Goal: Task Accomplishment & Management: Use online tool/utility

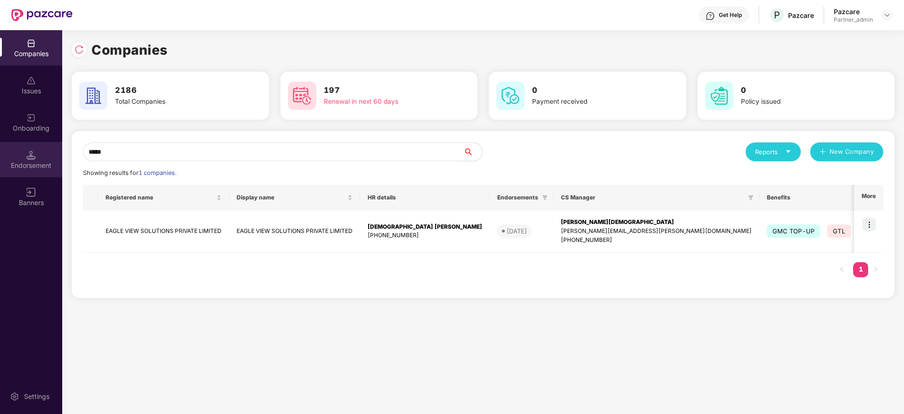
drag, startPoint x: 128, startPoint y: 151, endPoint x: 21, endPoint y: 147, distance: 106.6
click at [21, 147] on div "Companies Issues Onboarding Endorsement Banners Settings Companies 2186 Total C…" at bounding box center [452, 222] width 904 height 384
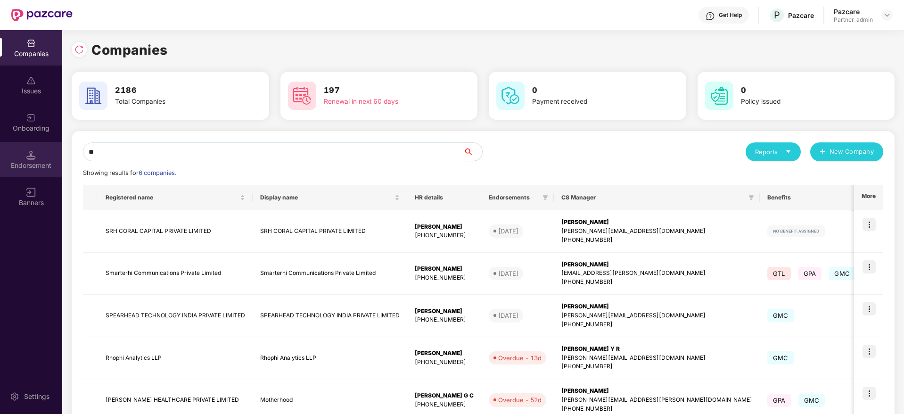
type input "*"
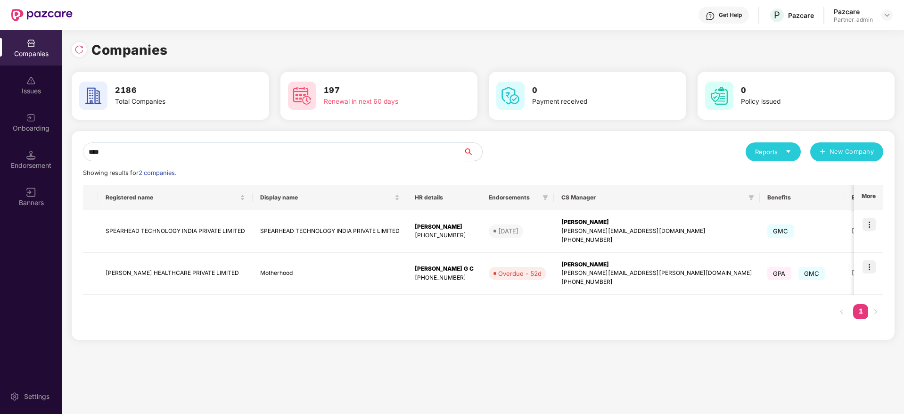
type input "****"
click at [870, 265] on img at bounding box center [869, 266] width 13 height 13
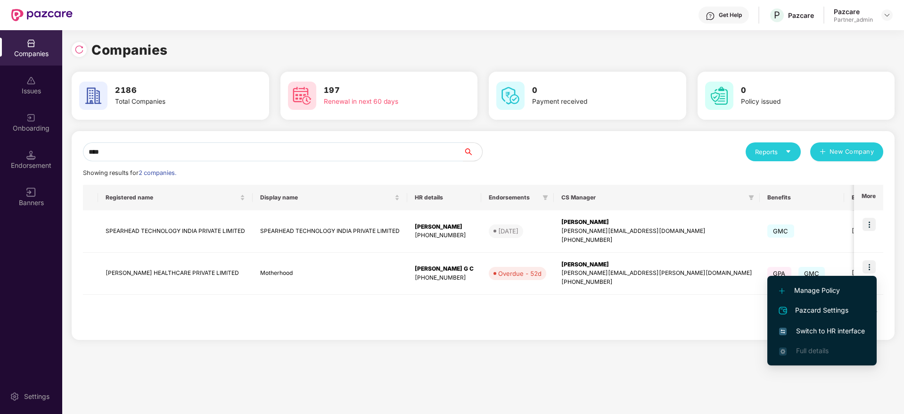
click at [830, 330] on span "Switch to HR interface" at bounding box center [822, 331] width 86 height 10
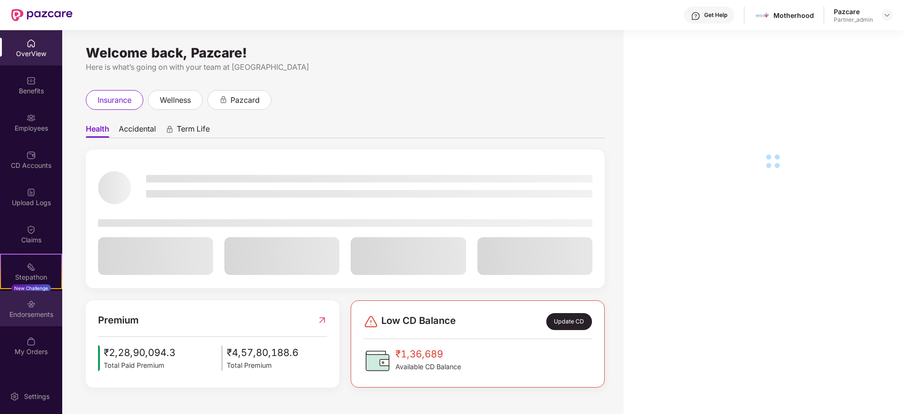
click at [32, 305] on img at bounding box center [30, 303] width 9 height 9
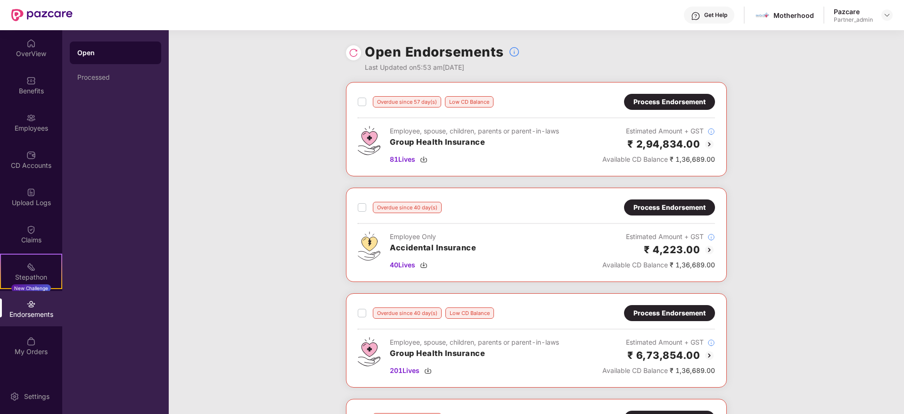
click at [348, 50] on div at bounding box center [353, 52] width 15 height 15
click at [354, 52] on img at bounding box center [353, 52] width 9 height 9
click at [424, 157] on img at bounding box center [424, 160] width 8 height 8
click at [422, 264] on img at bounding box center [424, 265] width 8 height 8
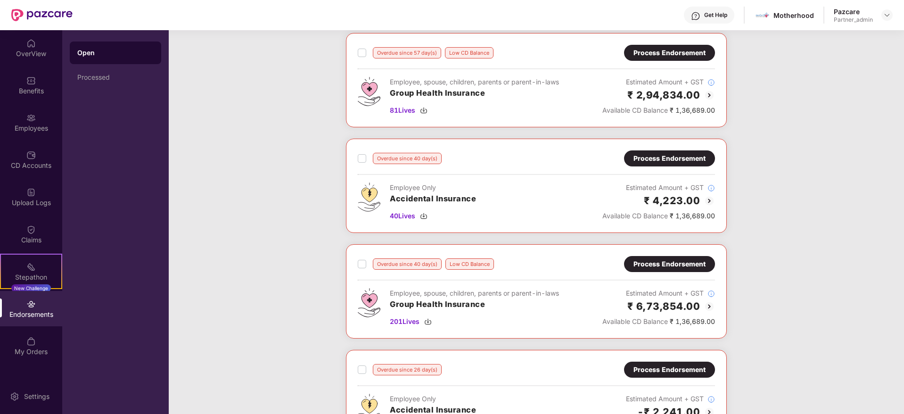
scroll to position [141, 0]
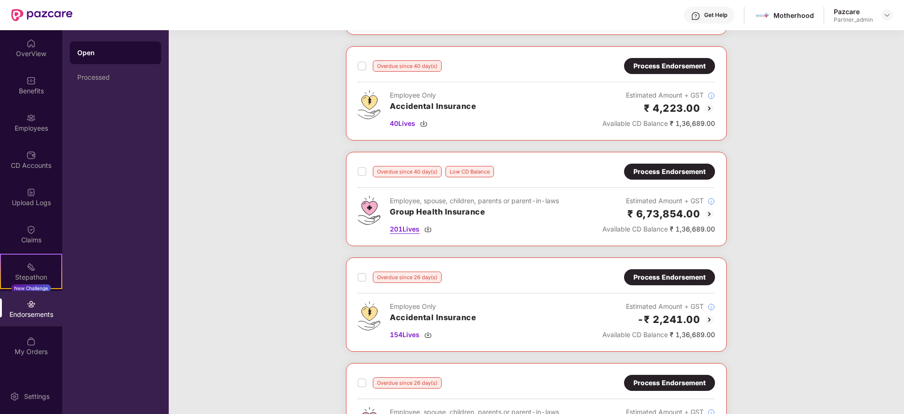
click at [429, 228] on img at bounding box center [428, 229] width 8 height 8
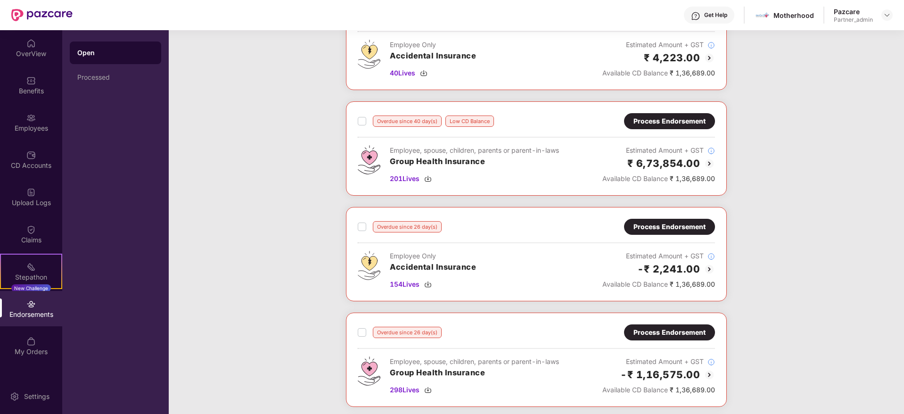
scroll to position [283, 0]
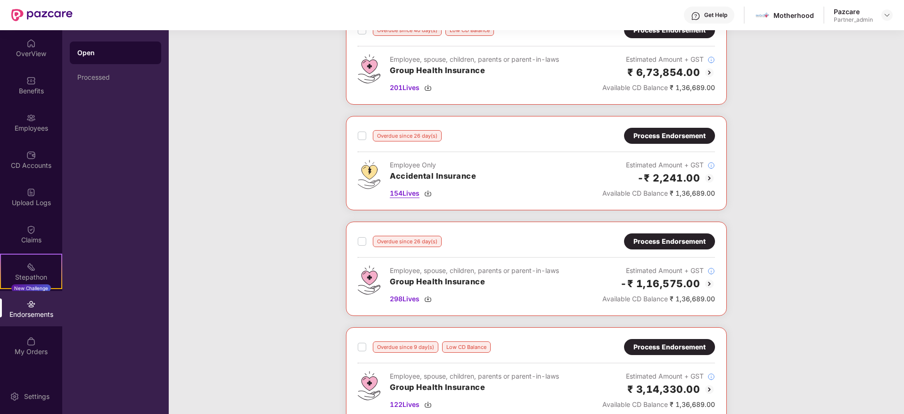
click at [429, 191] on img at bounding box center [428, 194] width 8 height 8
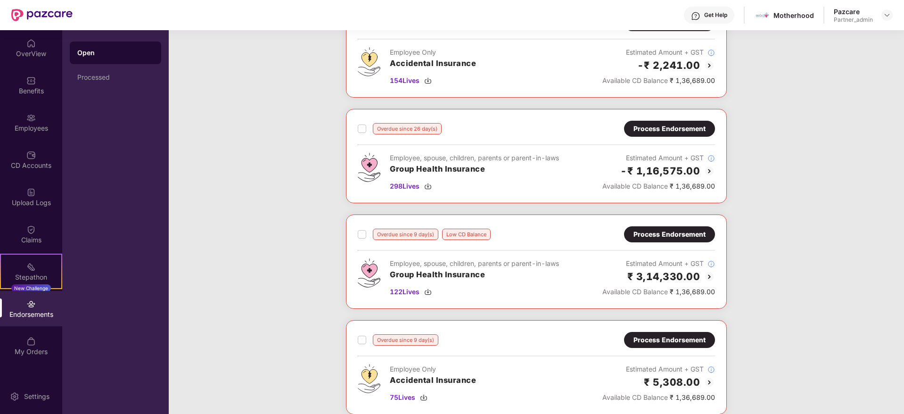
scroll to position [424, 0]
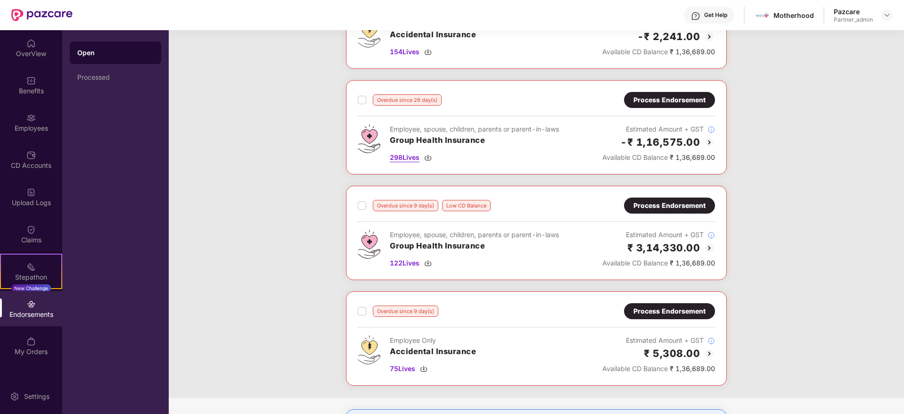
click at [430, 155] on img at bounding box center [428, 158] width 8 height 8
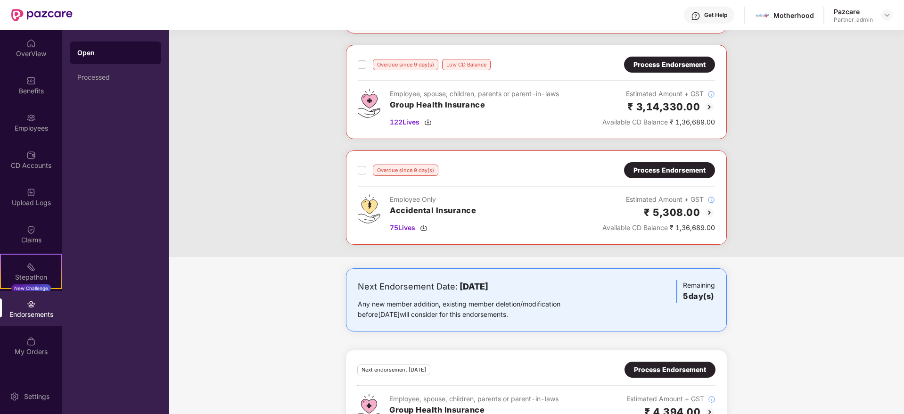
scroll to position [566, 0]
click at [429, 120] on img at bounding box center [428, 122] width 8 height 8
click at [424, 227] on img at bounding box center [424, 227] width 8 height 8
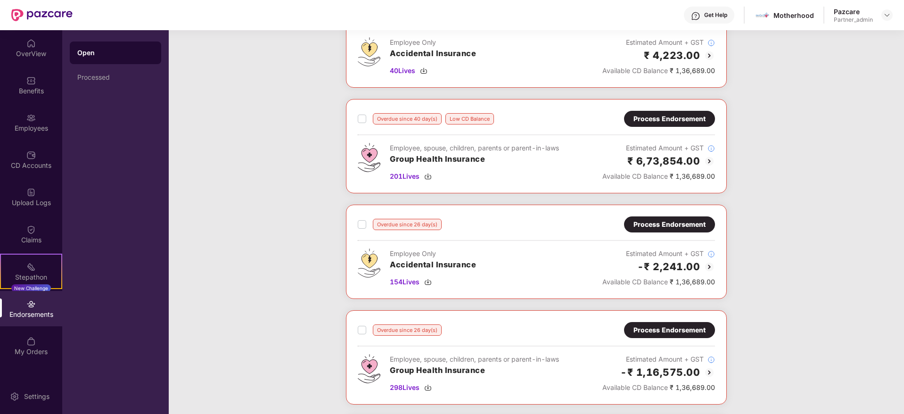
scroll to position [0, 0]
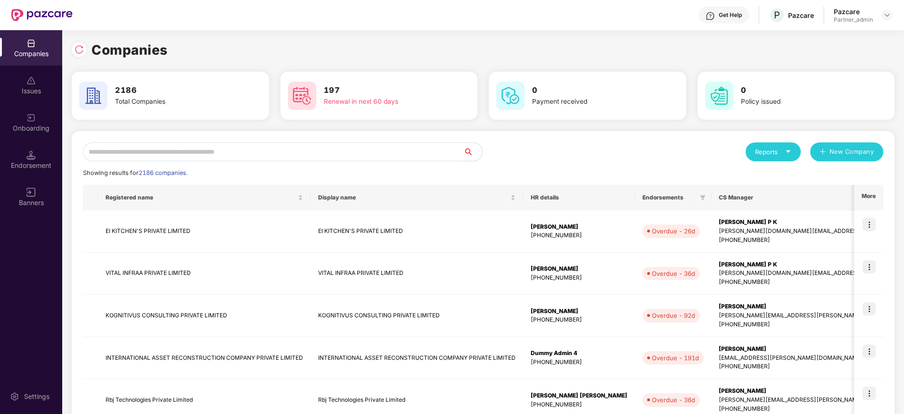
click at [267, 149] on input "text" at bounding box center [273, 151] width 380 height 19
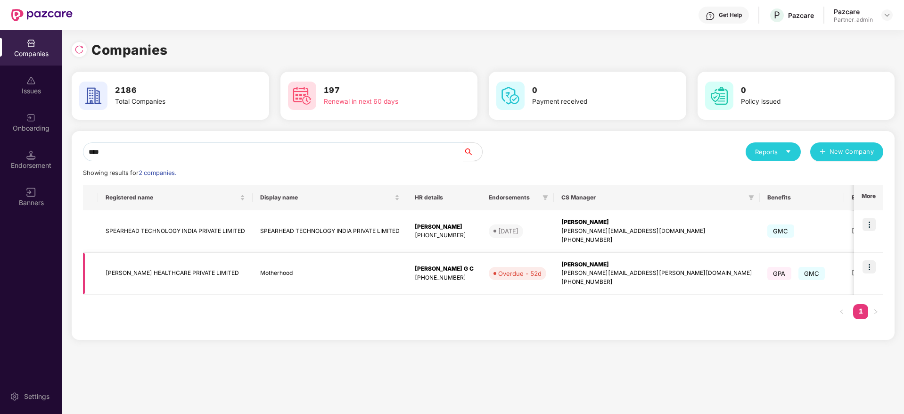
type input "****"
click at [578, 264] on div "[PERSON_NAME]" at bounding box center [656, 264] width 191 height 9
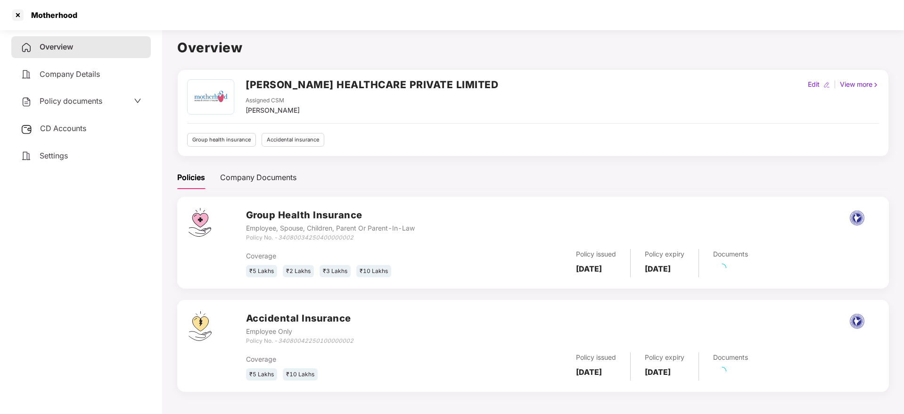
click at [64, 129] on span "CD Accounts" at bounding box center [63, 128] width 46 height 9
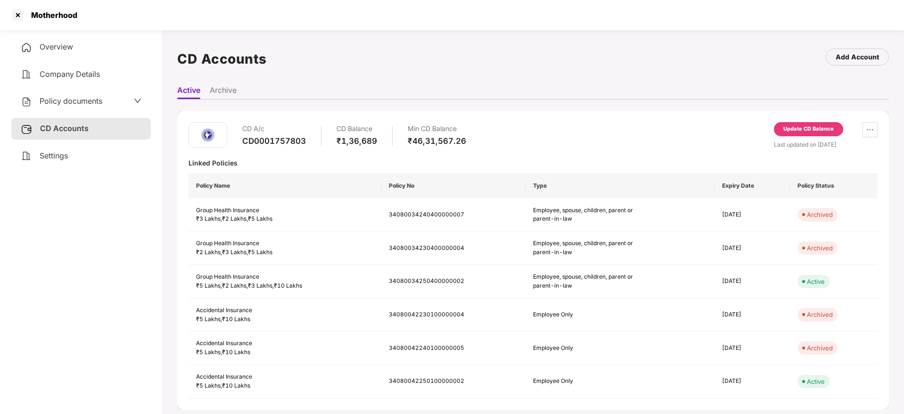
click at [800, 126] on div "Update CD Balance" at bounding box center [808, 129] width 50 height 8
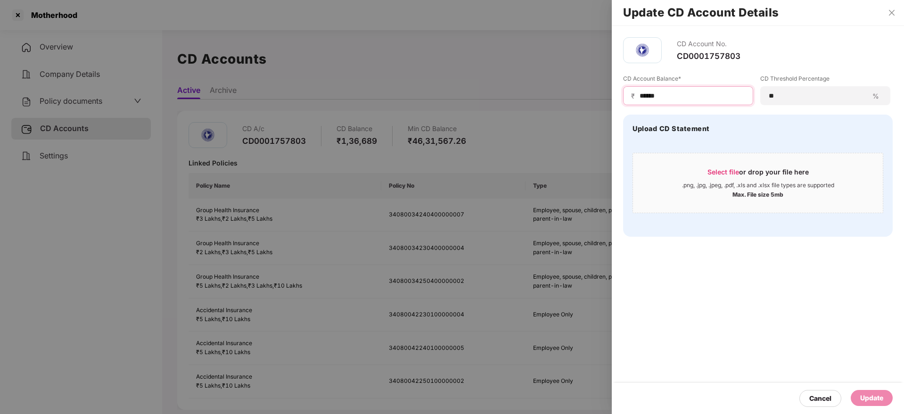
drag, startPoint x: 617, startPoint y: 79, endPoint x: 507, endPoint y: 65, distance: 110.3
click at [508, 65] on div "Update CD Account Details CD Account No. CD0001757803 CD Account Balance* ₹ ***…" at bounding box center [452, 207] width 904 height 414
paste input "*"
type input "*******"
click at [730, 167] on div "Select file or drop your file here" at bounding box center [758, 174] width 101 height 14
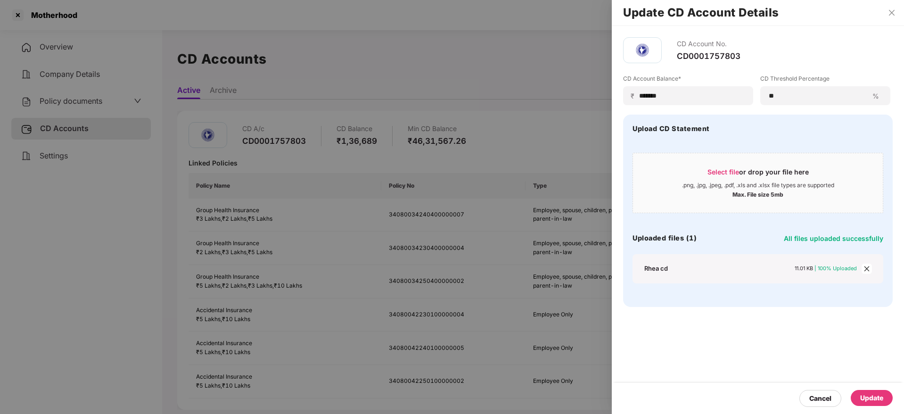
click at [872, 395] on div "Update" at bounding box center [871, 398] width 23 height 10
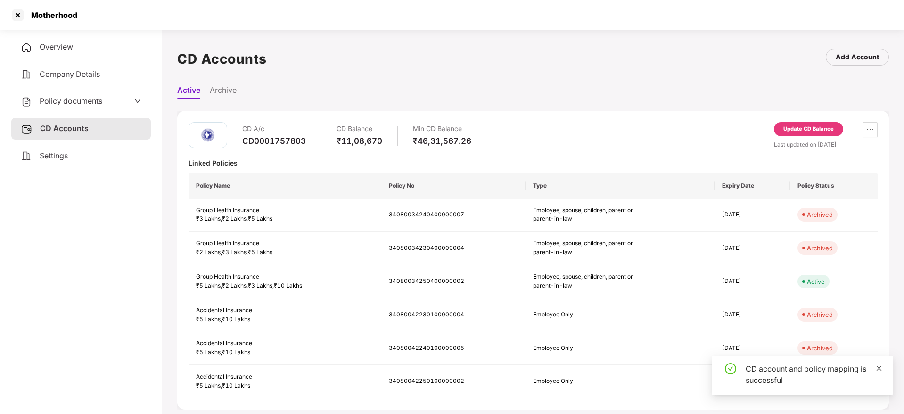
click at [880, 366] on icon "close" at bounding box center [879, 368] width 7 height 7
drag, startPoint x: 30, startPoint y: 16, endPoint x: 70, endPoint y: 17, distance: 40.6
click at [94, 18] on div "Motherhood" at bounding box center [452, 15] width 904 height 30
copy div "Motherhood"
click at [14, 9] on div at bounding box center [17, 15] width 15 height 15
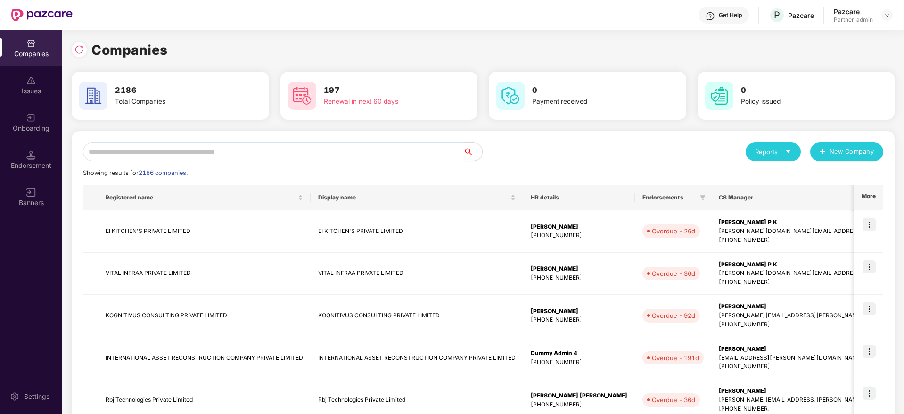
drag, startPoint x: 157, startPoint y: 148, endPoint x: 164, endPoint y: 161, distance: 14.8
click at [164, 158] on input "text" at bounding box center [273, 151] width 380 height 19
paste input "**********"
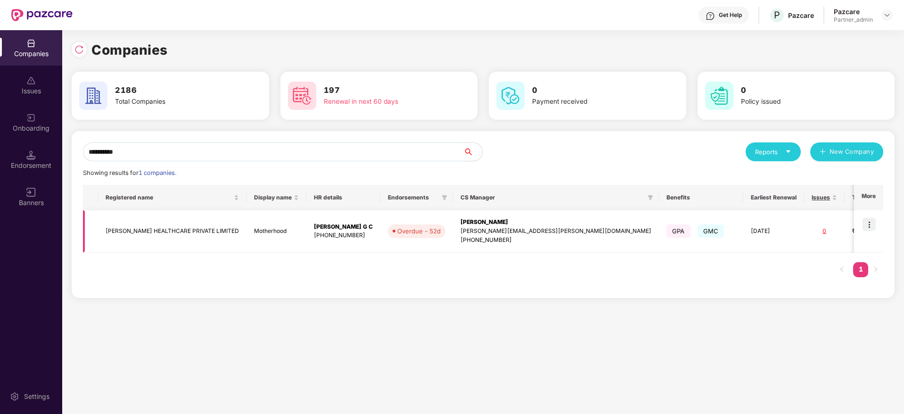
type input "**********"
click at [871, 222] on img at bounding box center [869, 224] width 13 height 13
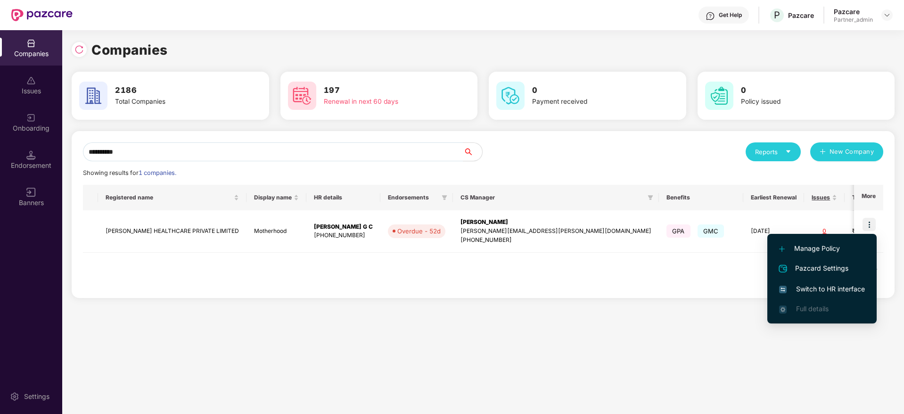
click at [830, 285] on span "Switch to HR interface" at bounding box center [822, 289] width 86 height 10
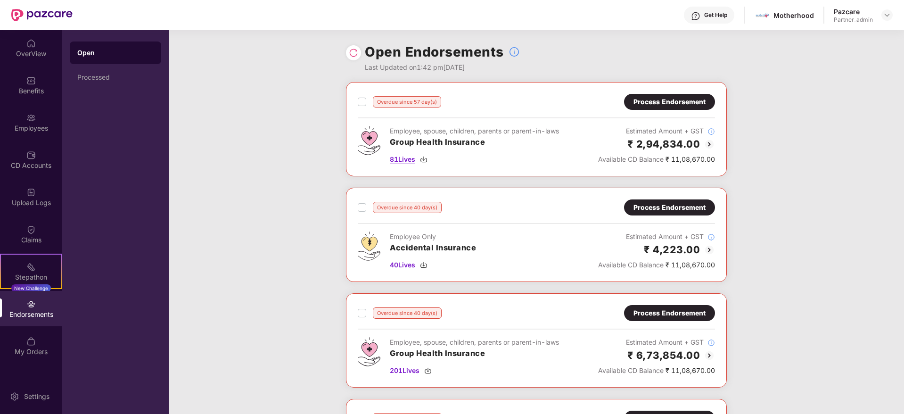
click at [425, 160] on img at bounding box center [424, 160] width 8 height 8
click at [663, 97] on div "Process Endorsement" at bounding box center [670, 102] width 72 height 10
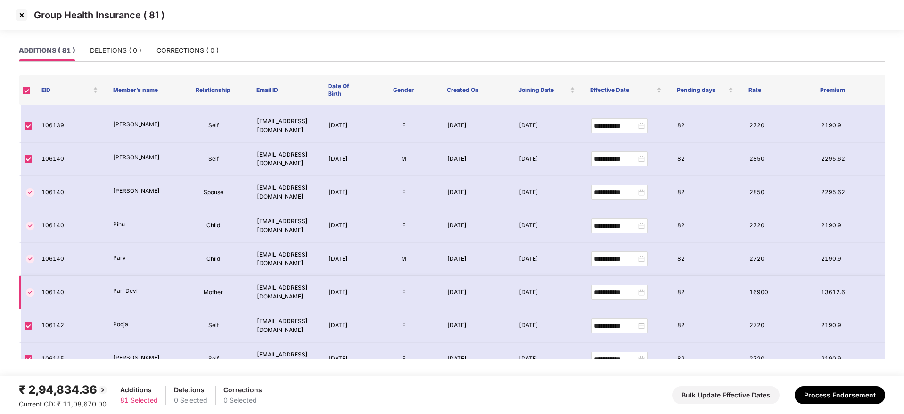
scroll to position [2464, 0]
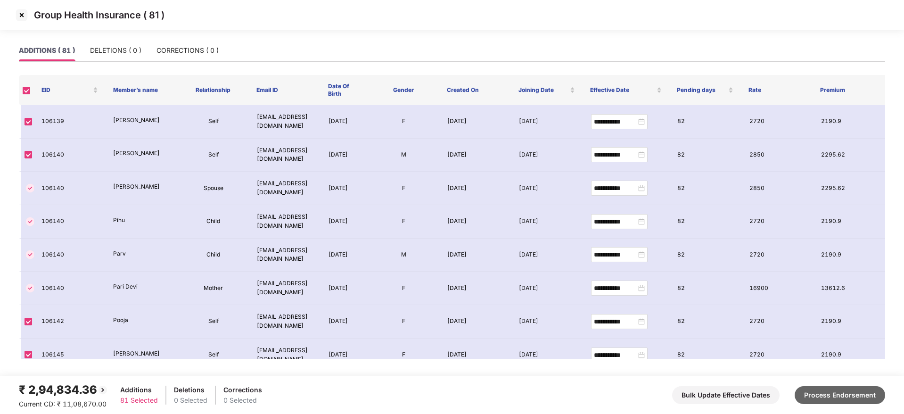
click at [816, 398] on button "Process Endorsement" at bounding box center [840, 395] width 91 height 18
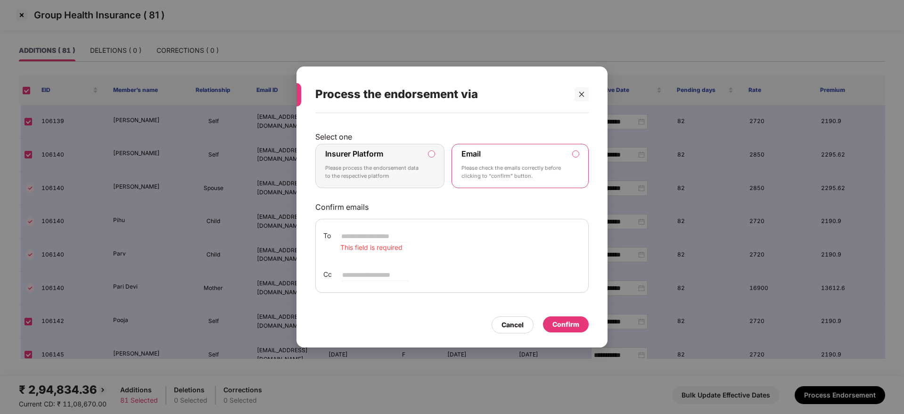
click at [419, 171] on p "Please process the endorsement data to the respective platform" at bounding box center [373, 172] width 96 height 16
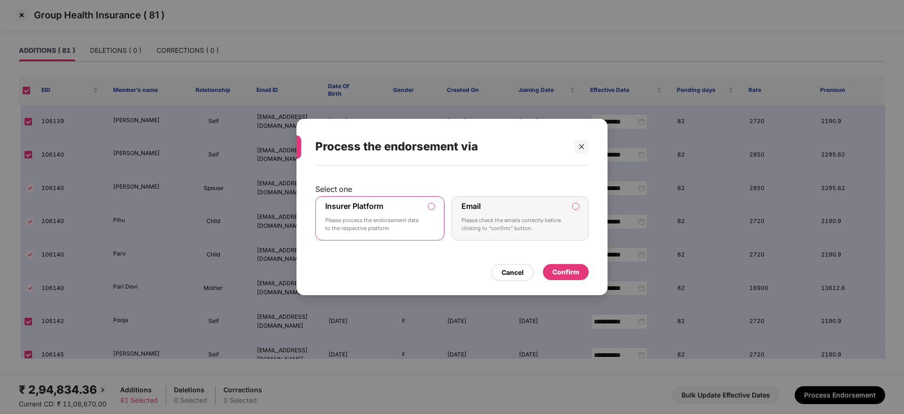
drag, startPoint x: 571, startPoint y: 274, endPoint x: 559, endPoint y: 268, distance: 13.9
click at [571, 274] on div "Confirm" at bounding box center [565, 272] width 27 height 10
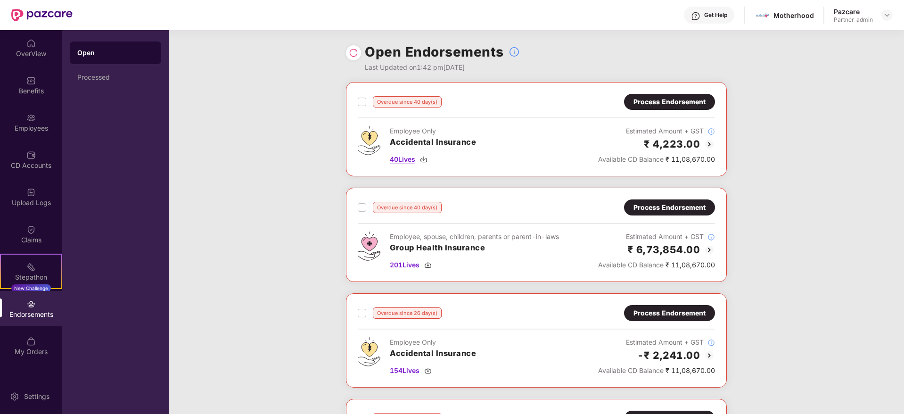
click at [424, 156] on img at bounding box center [424, 160] width 8 height 8
click at [662, 112] on div "Overdue since 40 day(s) Process Endorsement Employee Only Accidental Insurance …" at bounding box center [536, 129] width 357 height 71
click at [669, 98] on div "Process Endorsement" at bounding box center [670, 102] width 72 height 10
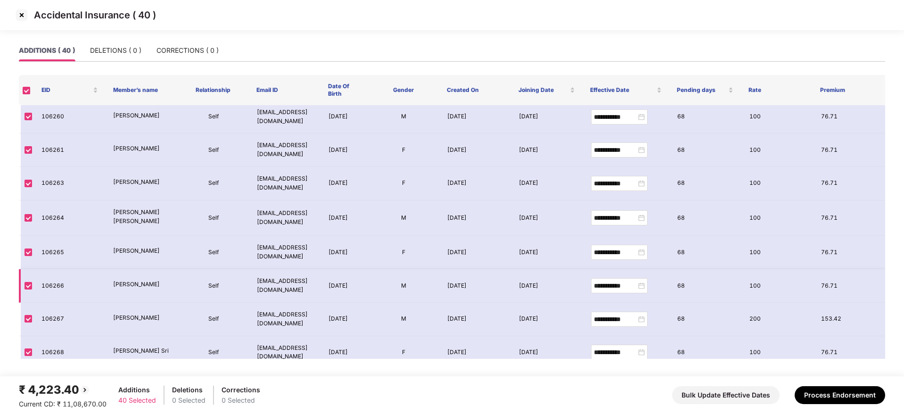
scroll to position [1135, 0]
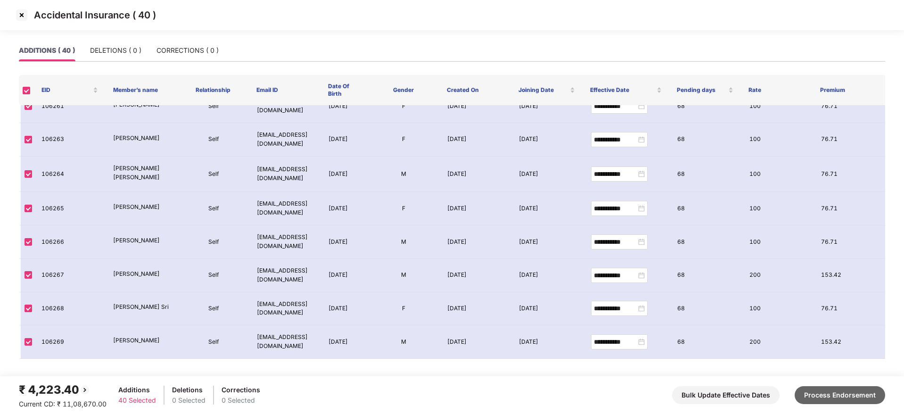
click at [825, 394] on button "Process Endorsement" at bounding box center [840, 395] width 91 height 18
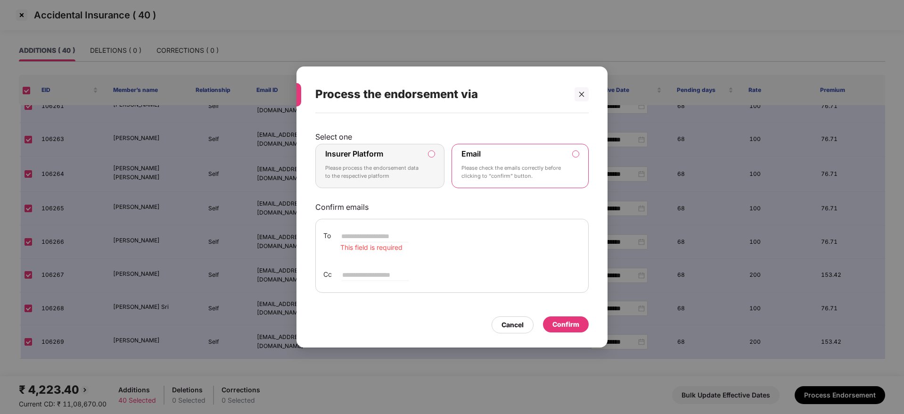
click at [430, 167] on label "Insurer Platform Please process the endorsement data to the respective platform" at bounding box center [379, 166] width 129 height 44
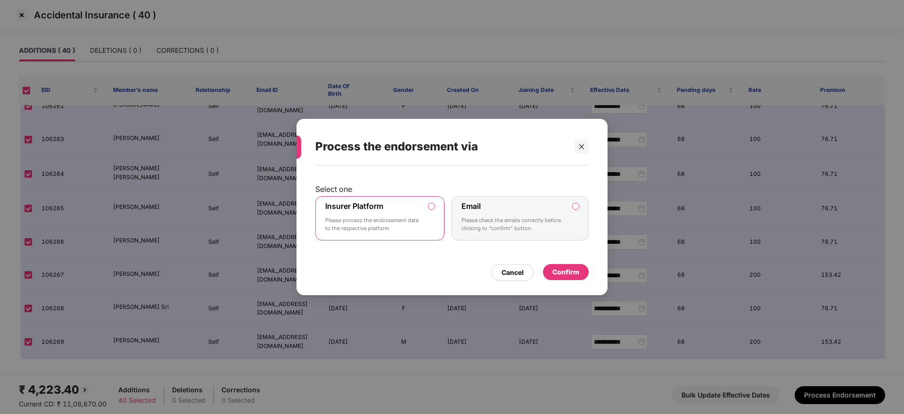
click at [558, 270] on div "Confirm" at bounding box center [565, 272] width 27 height 10
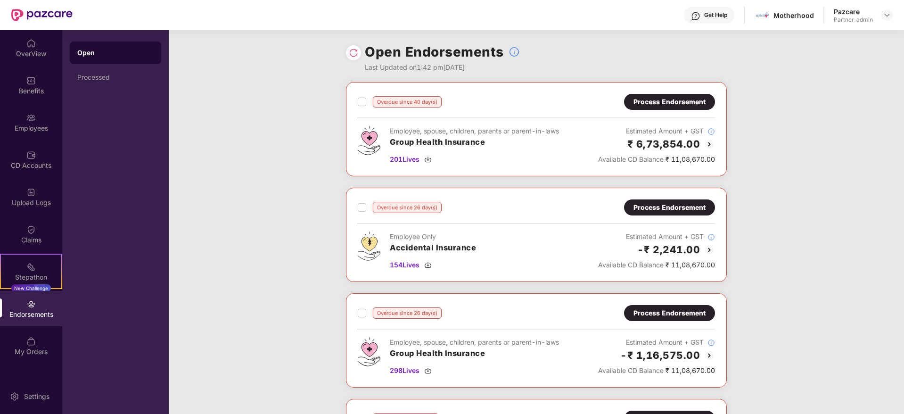
click at [295, 155] on div "Overdue since 40 day(s) Process Endorsement Employee, spouse, children, parents…" at bounding box center [536, 346] width 735 height 529
click at [429, 157] on img at bounding box center [428, 160] width 8 height 8
click at [645, 109] on div "Process Endorsement" at bounding box center [669, 102] width 91 height 16
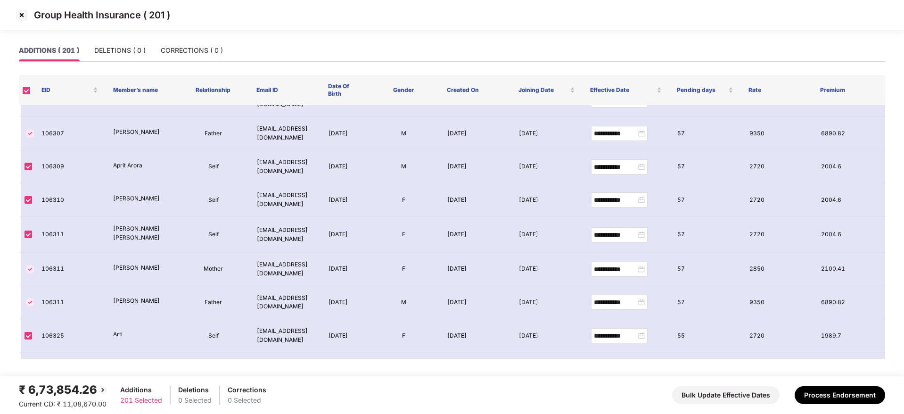
scroll to position [6542, 0]
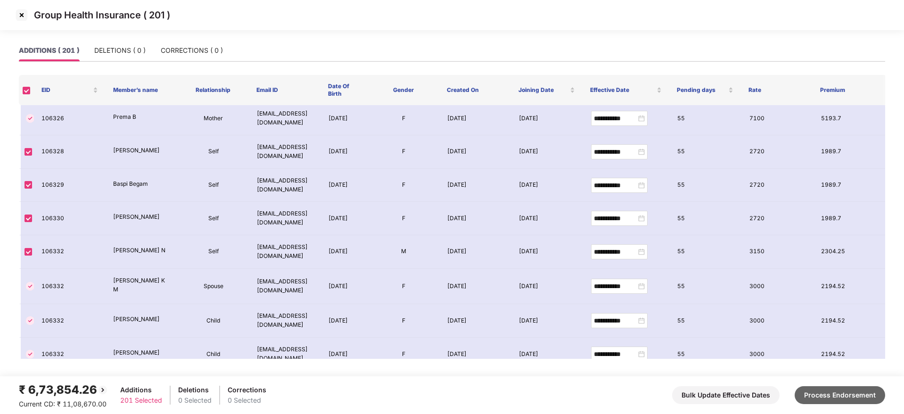
click at [840, 390] on button "Process Endorsement" at bounding box center [840, 395] width 91 height 18
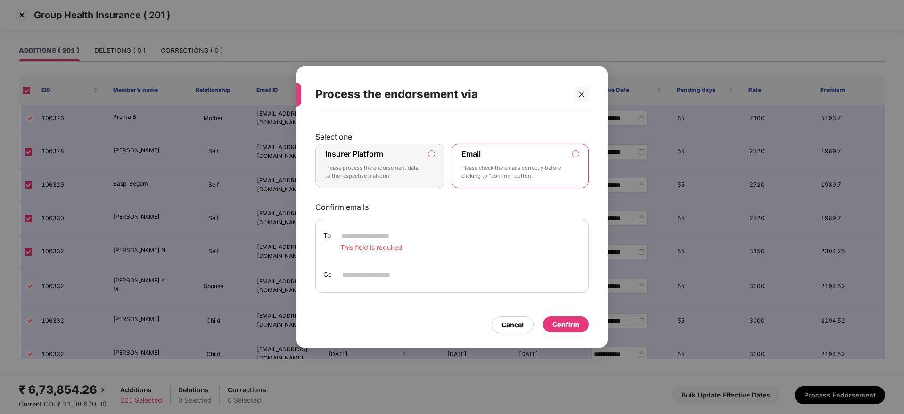
click at [423, 162] on label "Insurer Platform Please process the endorsement data to the respective platform" at bounding box center [379, 166] width 129 height 44
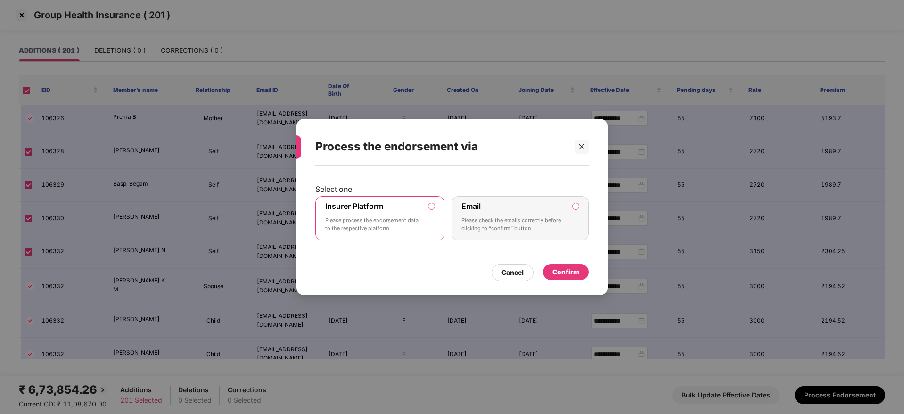
click at [573, 273] on div "Confirm" at bounding box center [565, 272] width 27 height 10
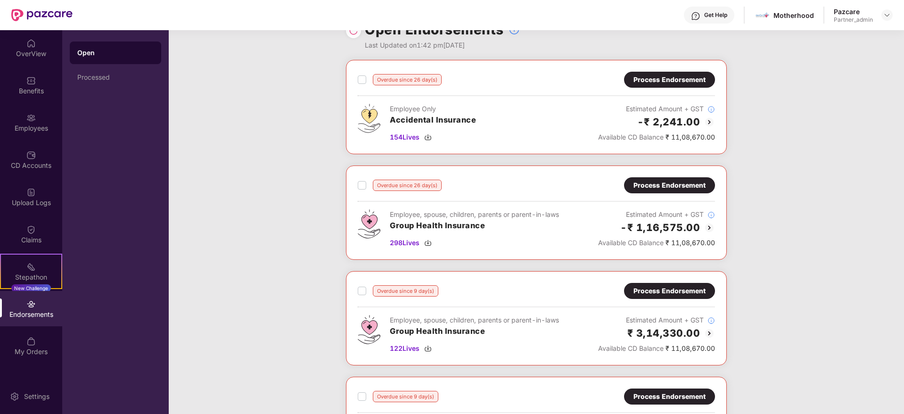
scroll to position [0, 0]
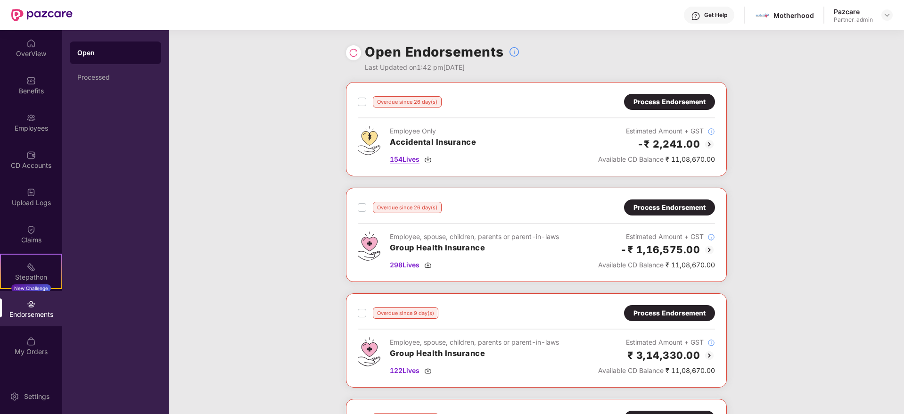
click at [428, 157] on img at bounding box center [428, 160] width 8 height 8
drag, startPoint x: 668, startPoint y: 98, endPoint x: 655, endPoint y: 92, distance: 14.2
click at [655, 92] on div "Overdue since 26 day(s) Process Endorsement Employee Only Accidental Insurance …" at bounding box center [536, 129] width 381 height 94
click at [647, 103] on div "Process Endorsement" at bounding box center [670, 102] width 72 height 10
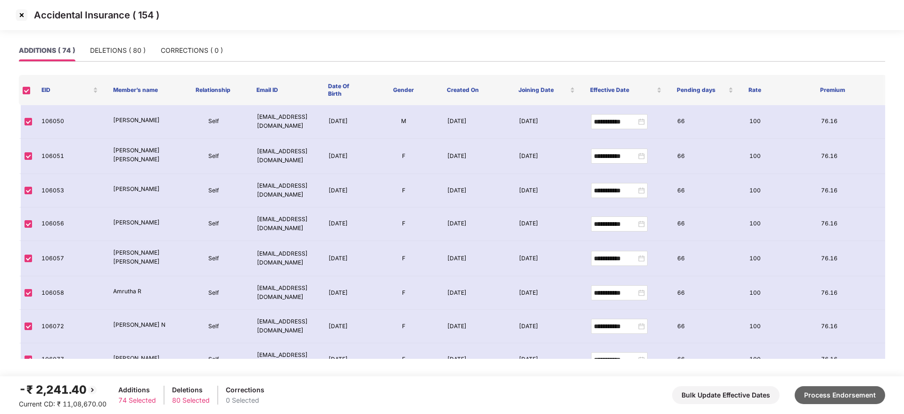
click at [828, 388] on button "Process Endorsement" at bounding box center [840, 395] width 91 height 18
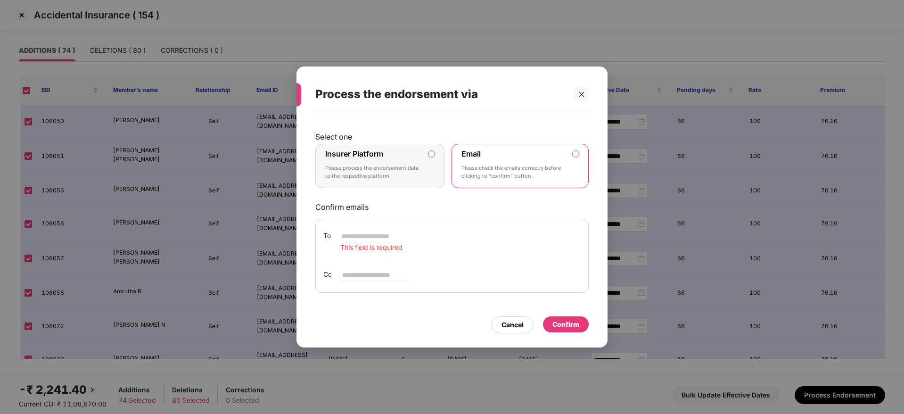
click at [391, 177] on p "Please process the endorsement data to the respective platform" at bounding box center [373, 172] width 96 height 16
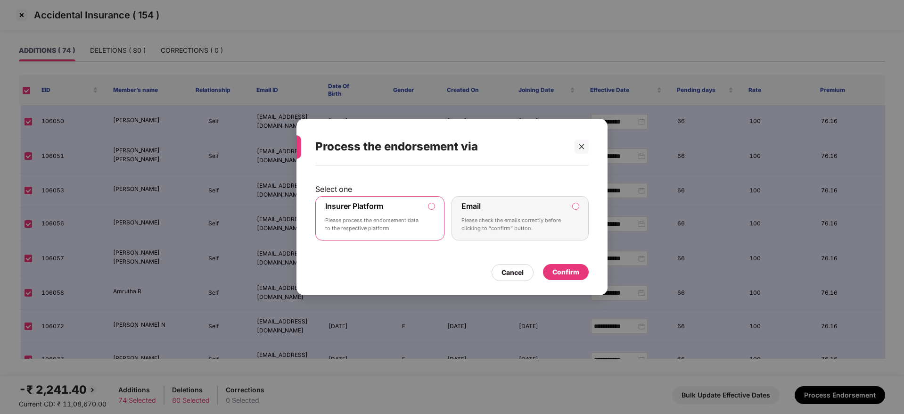
click at [585, 272] on div "Confirm" at bounding box center [566, 272] width 46 height 16
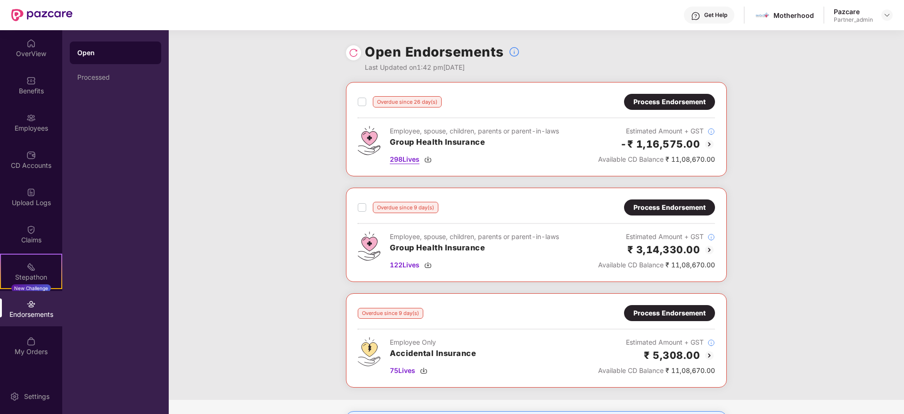
click at [431, 158] on img at bounding box center [428, 160] width 8 height 8
click at [685, 107] on div "Process Endorsement" at bounding box center [670, 102] width 72 height 10
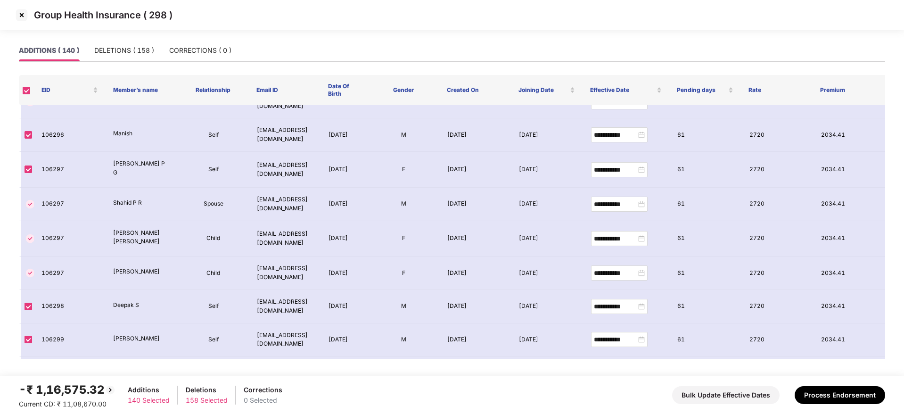
scroll to position [2758, 0]
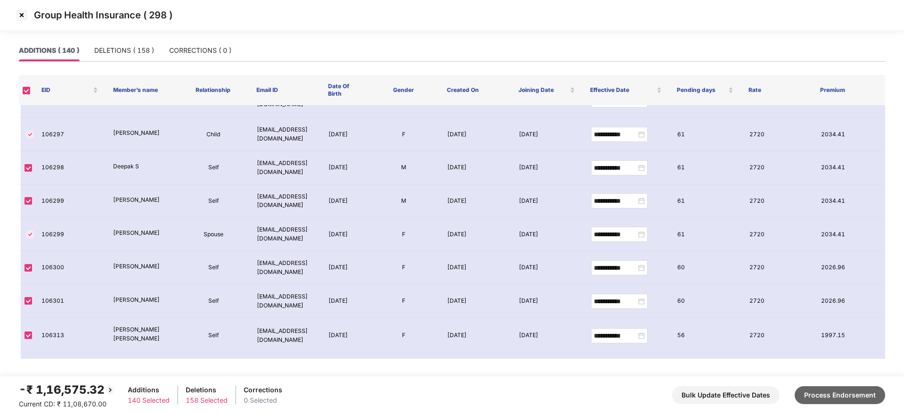
click at [852, 397] on button "Process Endorsement" at bounding box center [840, 395] width 91 height 18
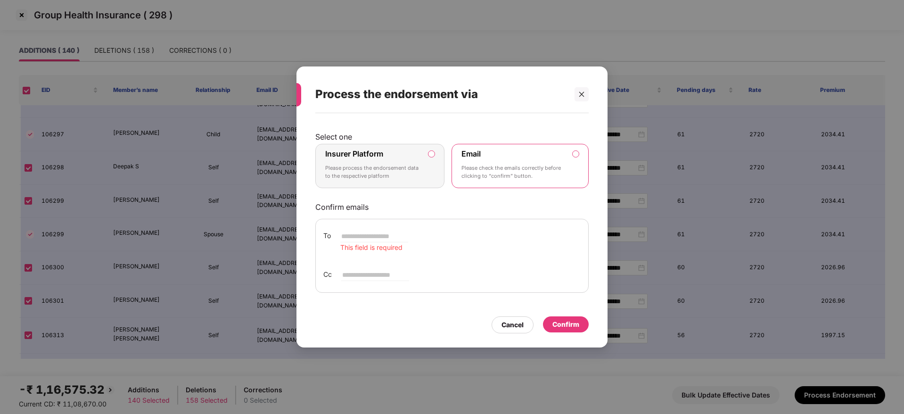
click at [420, 178] on p "Please process the endorsement data to the respective platform" at bounding box center [373, 172] width 96 height 16
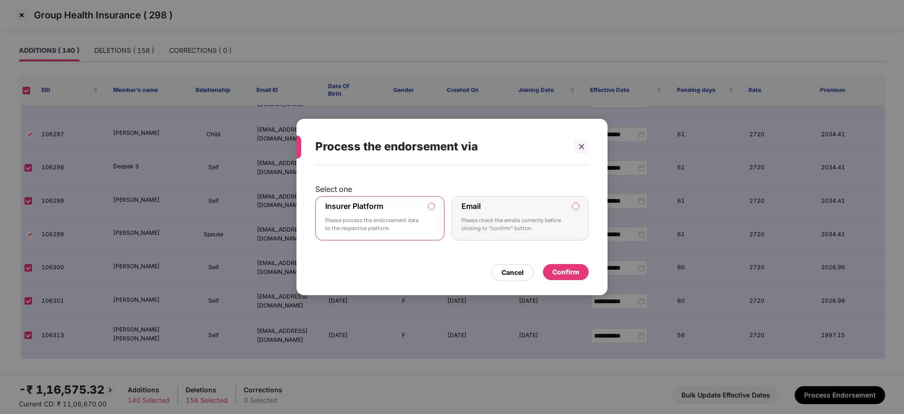
click at [578, 273] on div "Confirm" at bounding box center [565, 272] width 27 height 10
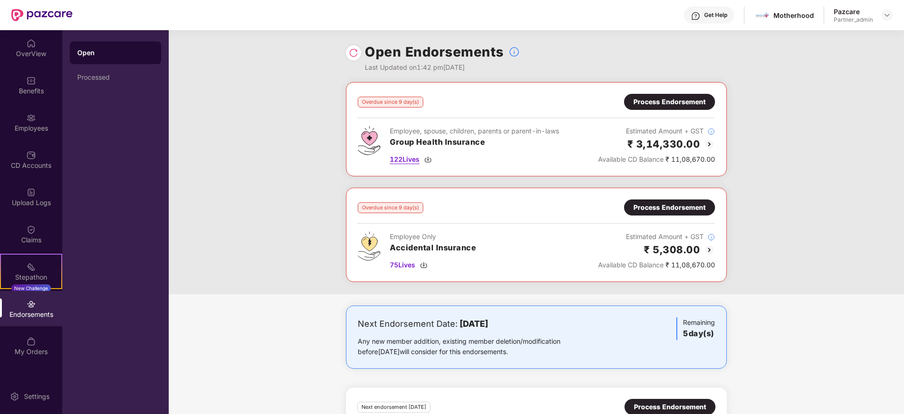
click at [430, 157] on img at bounding box center [428, 160] width 8 height 8
click at [657, 106] on div "Process Endorsement" at bounding box center [670, 102] width 72 height 10
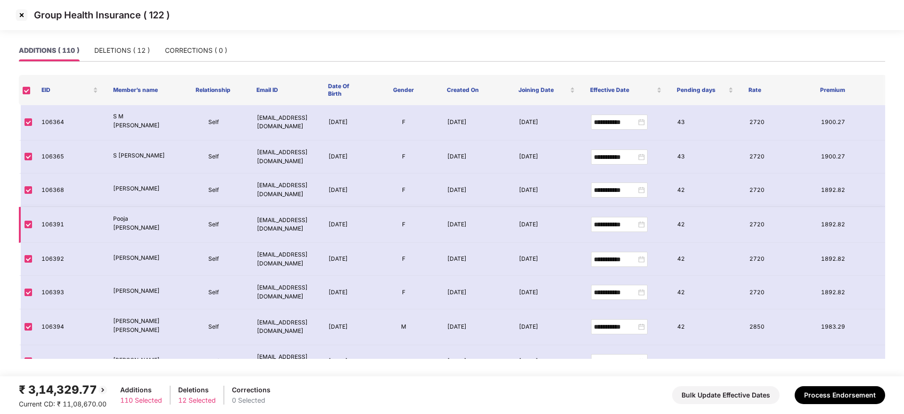
scroll to position [0, 0]
click at [855, 391] on button "Process Endorsement" at bounding box center [840, 395] width 91 height 18
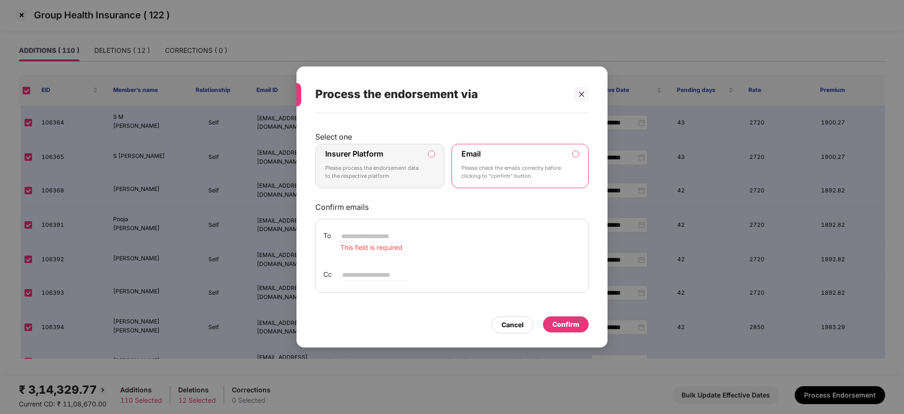
click at [409, 165] on p "Please process the endorsement data to the respective platform" at bounding box center [373, 172] width 96 height 16
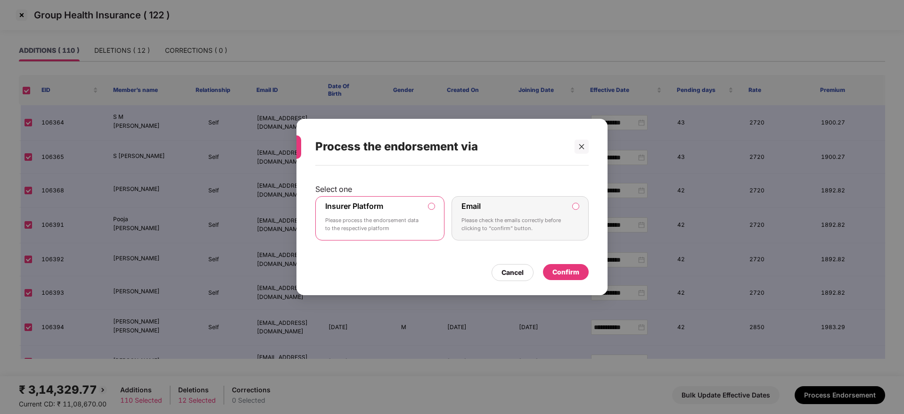
click at [570, 267] on div "Confirm" at bounding box center [565, 272] width 27 height 10
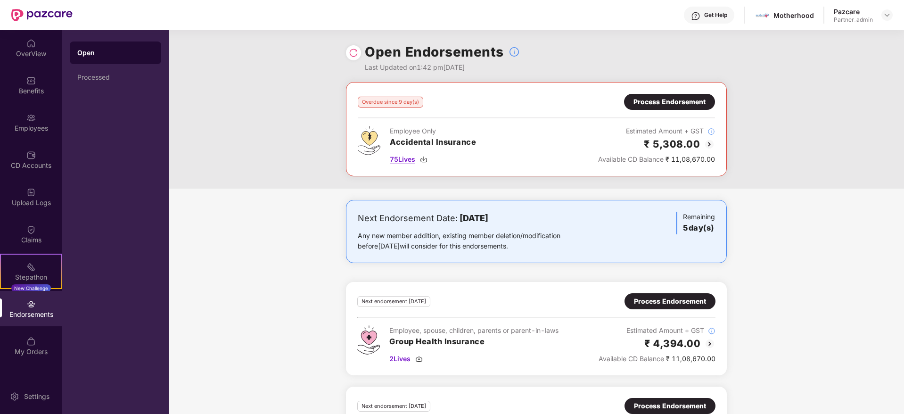
click at [424, 159] on img at bounding box center [424, 160] width 8 height 8
click at [665, 105] on div "Process Endorsement" at bounding box center [670, 102] width 72 height 10
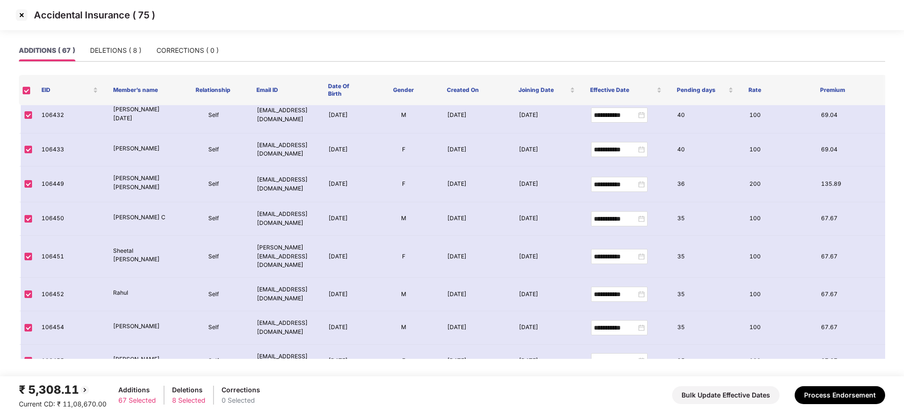
scroll to position [1768, 0]
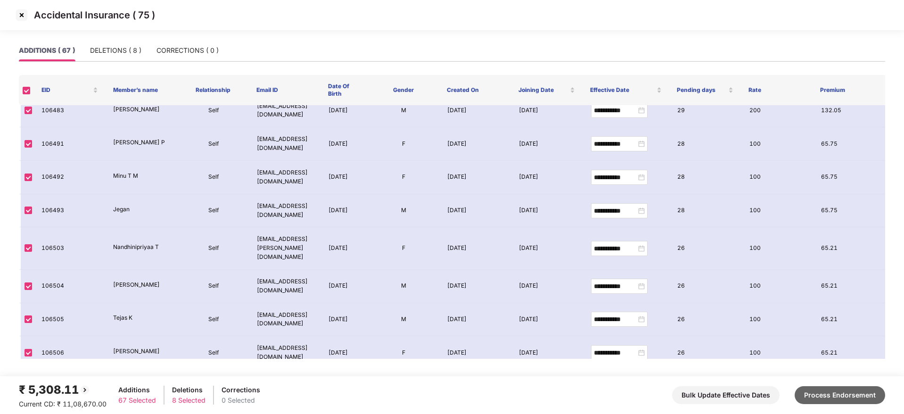
click at [858, 389] on button "Process Endorsement" at bounding box center [840, 395] width 91 height 18
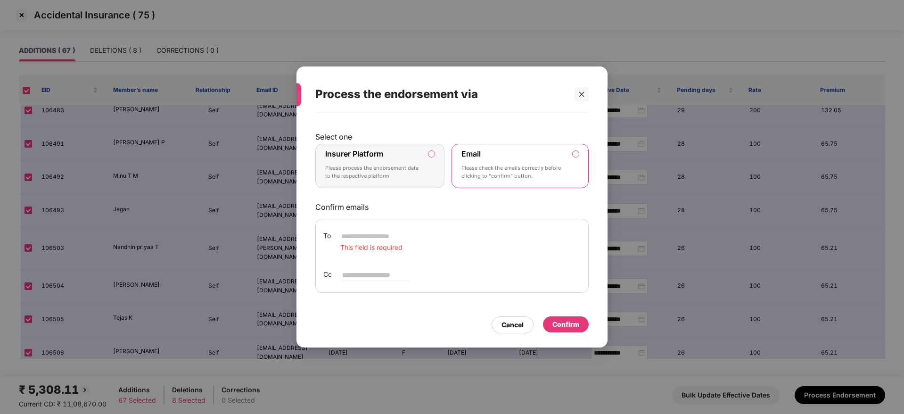
click at [407, 178] on p "Please process the endorsement data to the respective platform" at bounding box center [373, 172] width 96 height 16
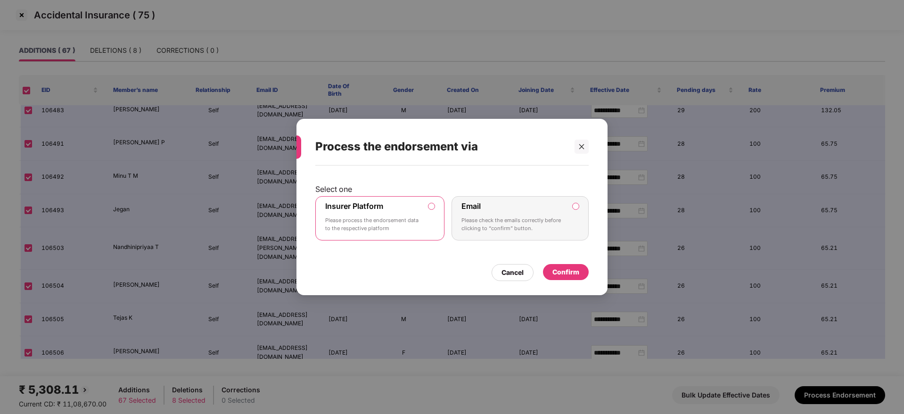
click at [577, 274] on div "Confirm" at bounding box center [565, 272] width 27 height 10
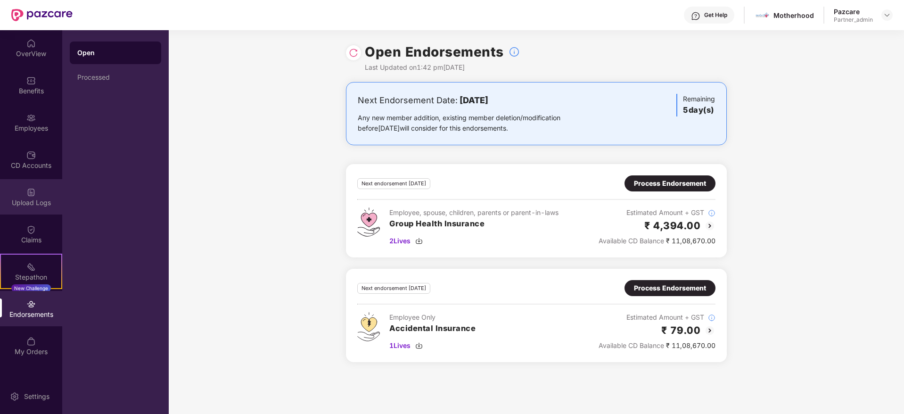
click at [30, 211] on div "Upload Logs" at bounding box center [31, 196] width 62 height 35
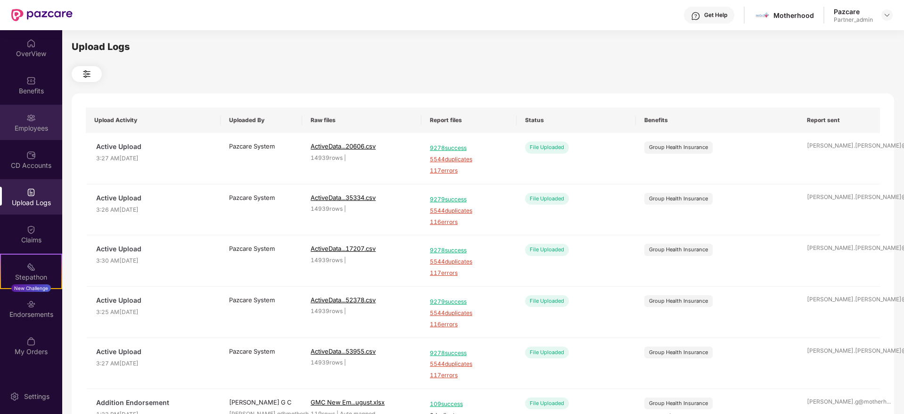
click at [35, 125] on div "Employees" at bounding box center [31, 128] width 62 height 9
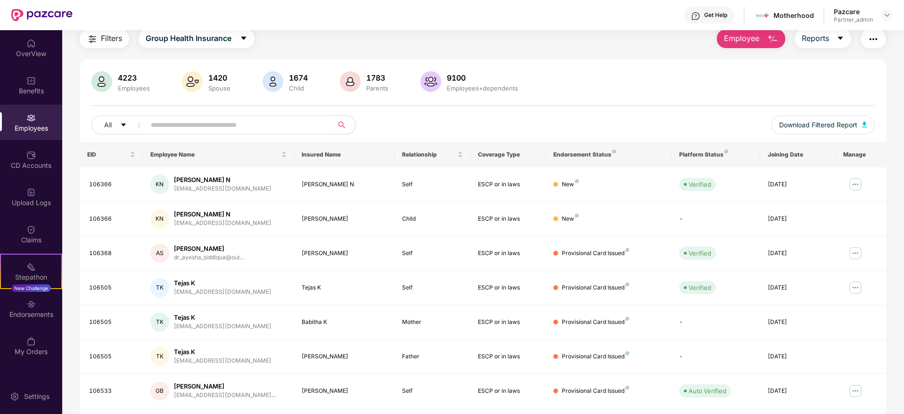
scroll to position [0, 0]
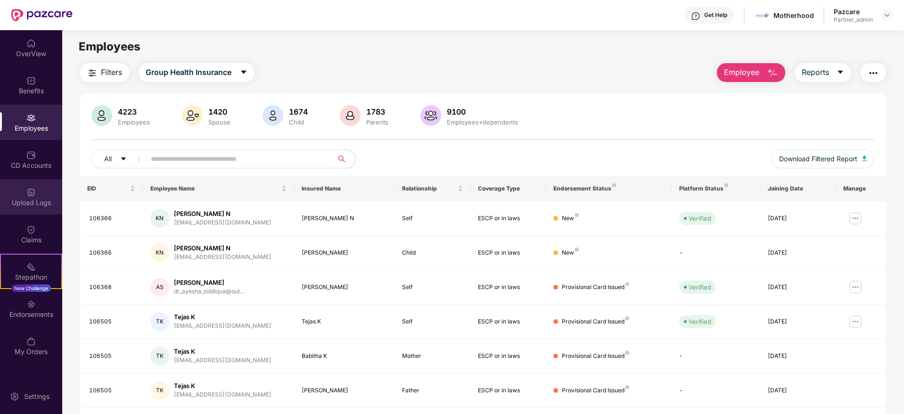
click at [45, 202] on div "Upload Logs" at bounding box center [31, 202] width 62 height 9
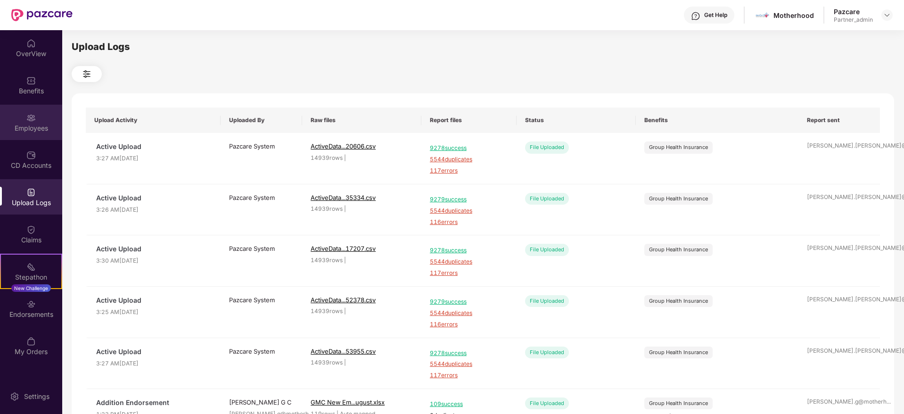
click at [39, 131] on div "Employees" at bounding box center [31, 128] width 62 height 9
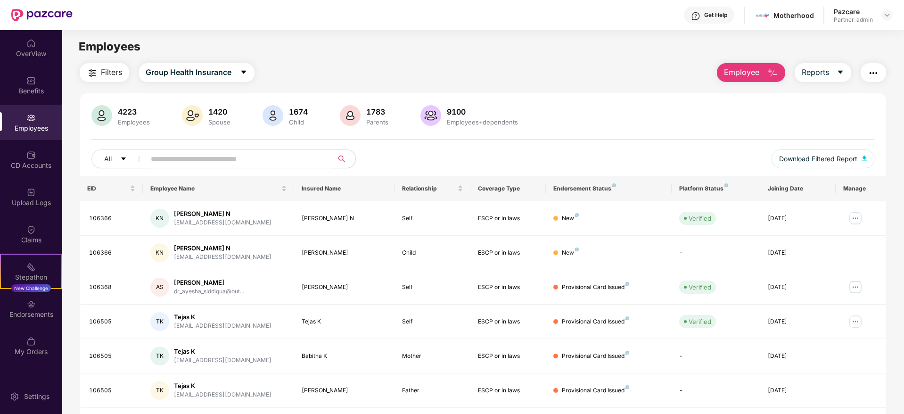
click at [873, 73] on img "button" at bounding box center [873, 72] width 11 height 11
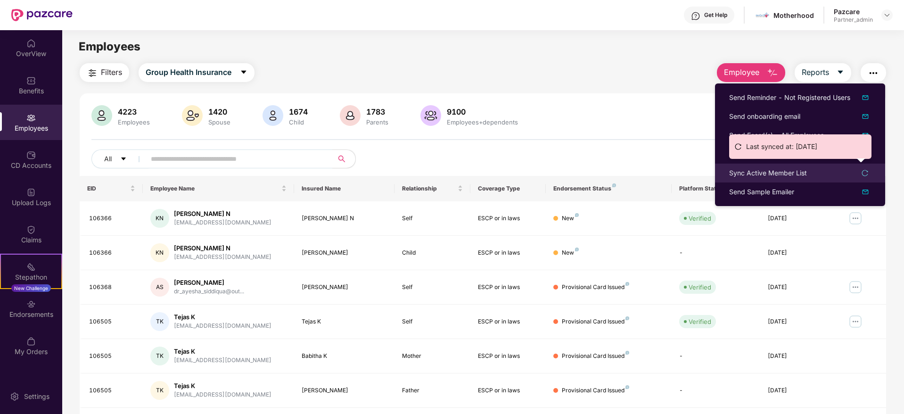
click at [769, 171] on div "Sync Active Member List" at bounding box center [768, 173] width 78 height 10
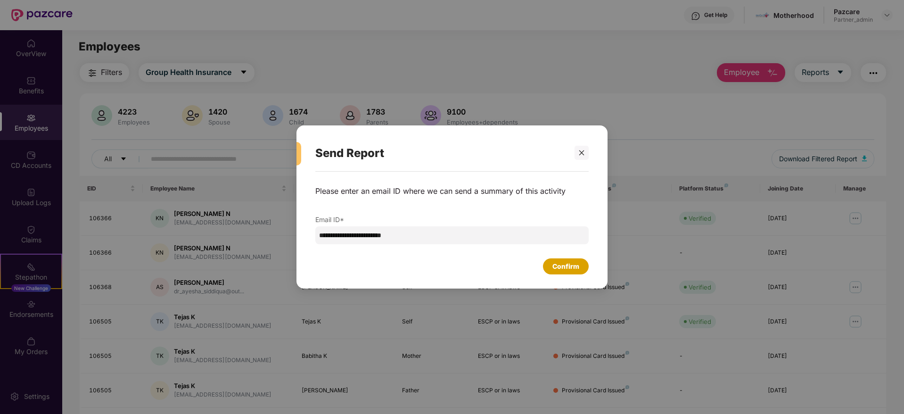
click at [575, 265] on div "Confirm" at bounding box center [565, 266] width 27 height 10
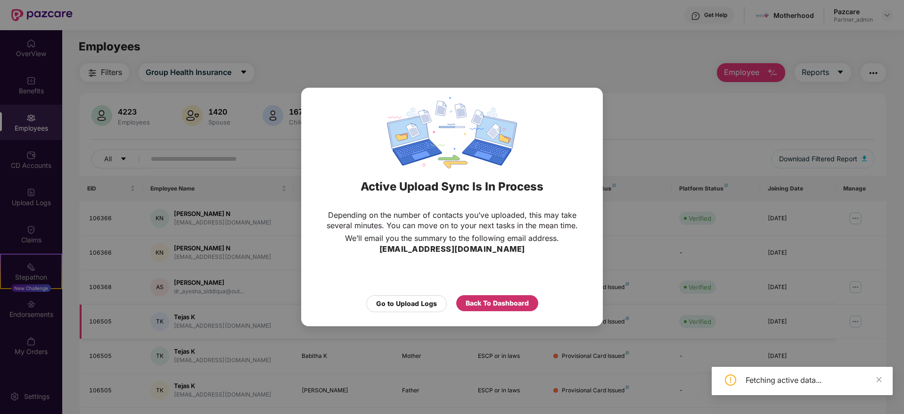
drag, startPoint x: 502, startPoint y: 305, endPoint x: 496, endPoint y: 307, distance: 6.3
click at [502, 305] on div "Back To Dashboard" at bounding box center [497, 303] width 63 height 10
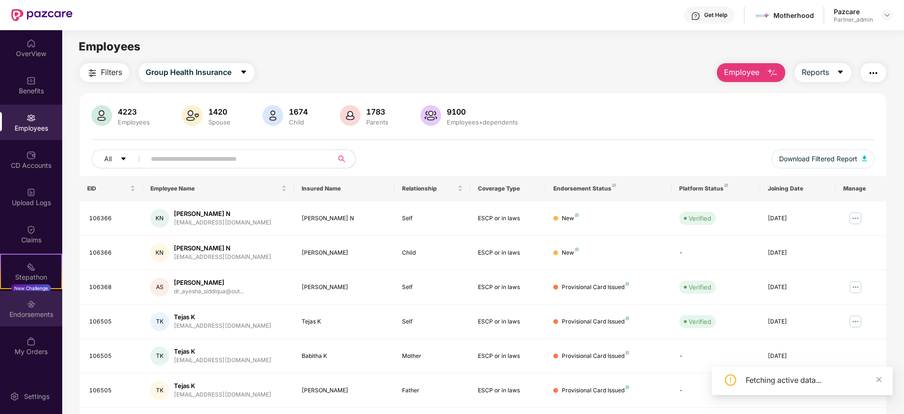
click at [38, 308] on div "Endorsements" at bounding box center [31, 308] width 62 height 35
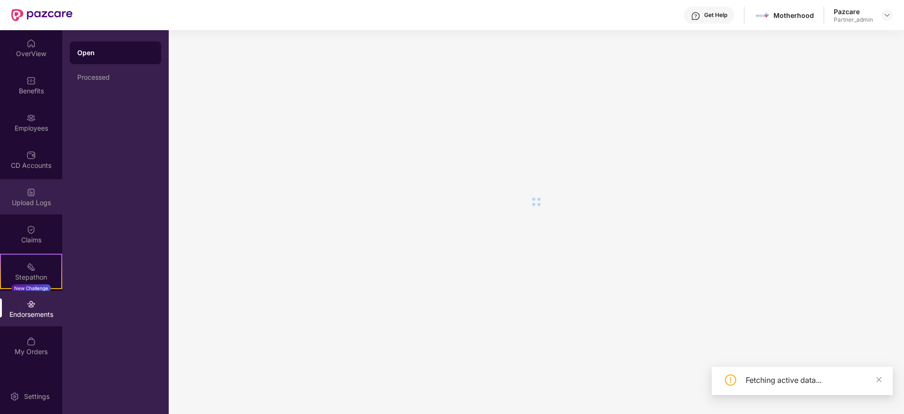
click at [33, 204] on div "Upload Logs" at bounding box center [31, 202] width 62 height 9
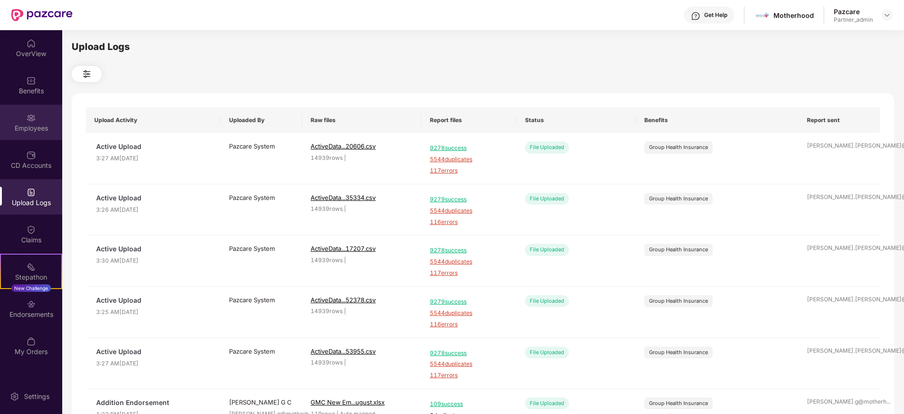
click at [31, 135] on div "Employees" at bounding box center [31, 122] width 62 height 35
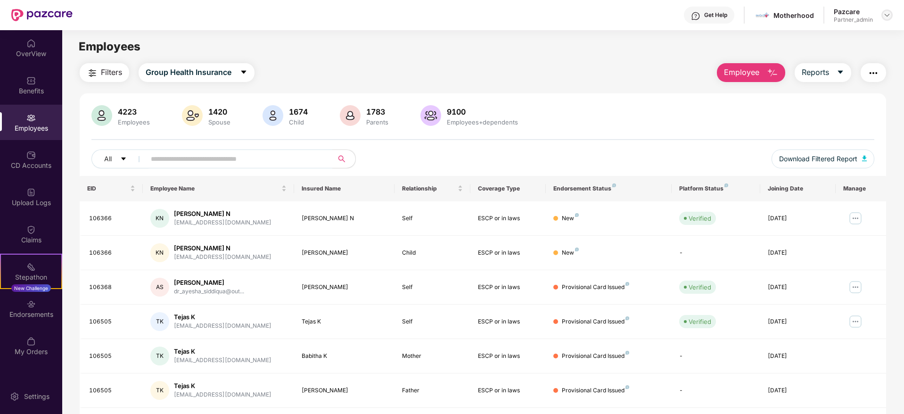
click at [885, 16] on img at bounding box center [887, 15] width 8 height 8
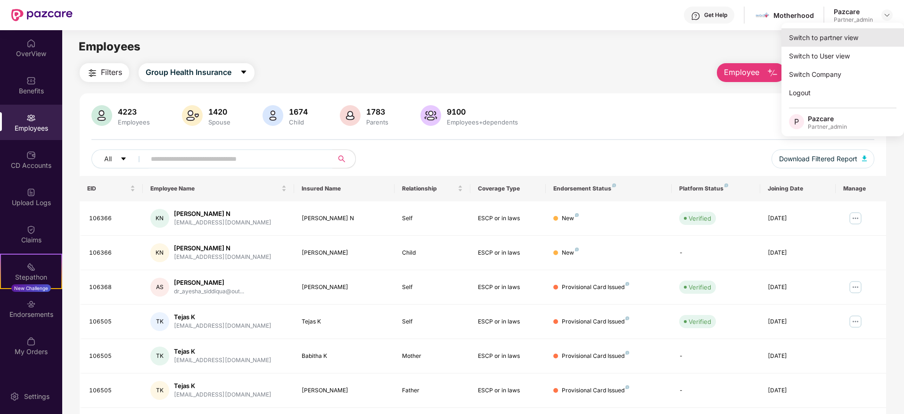
click at [850, 35] on div "Switch to partner view" at bounding box center [843, 37] width 123 height 18
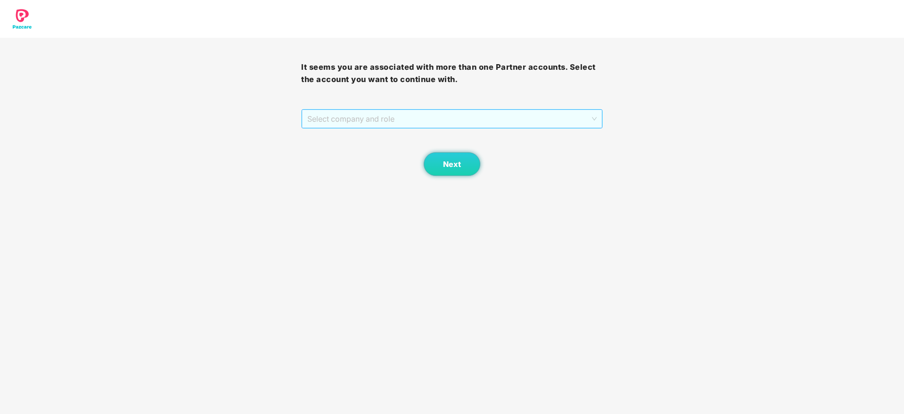
click at [433, 124] on span "Select company and role" at bounding box center [451, 119] width 289 height 18
click at [412, 150] on div "Pazcare - PARTNER_ADMIN" at bounding box center [452, 153] width 290 height 10
click at [443, 159] on button "Next" at bounding box center [452, 164] width 57 height 24
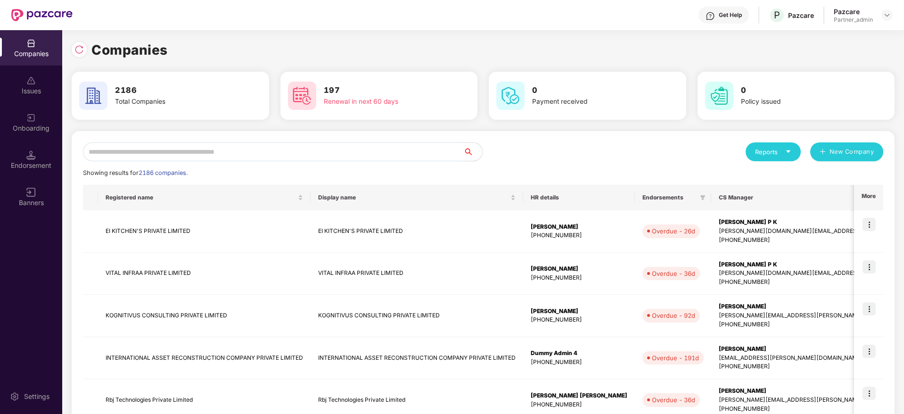
click at [286, 153] on input "text" at bounding box center [273, 151] width 380 height 19
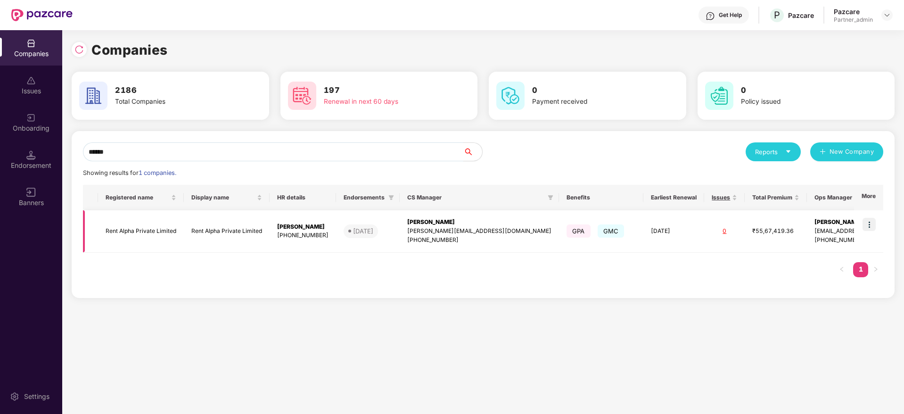
type input "******"
click at [871, 222] on img at bounding box center [869, 224] width 13 height 13
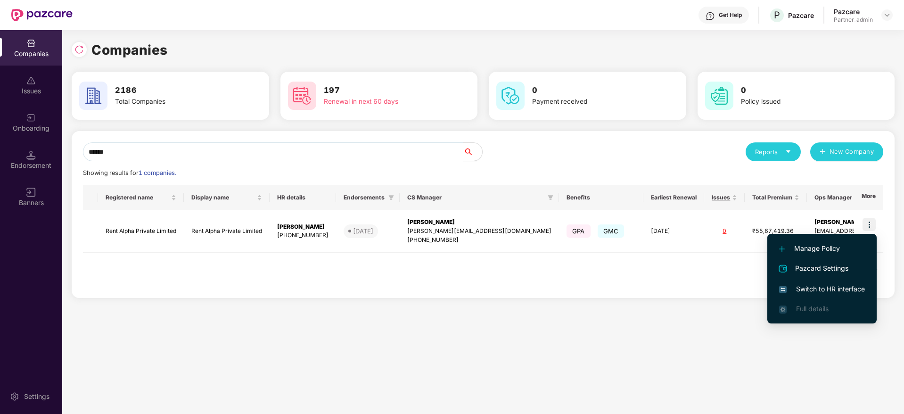
click at [836, 288] on span "Switch to HR interface" at bounding box center [822, 289] width 86 height 10
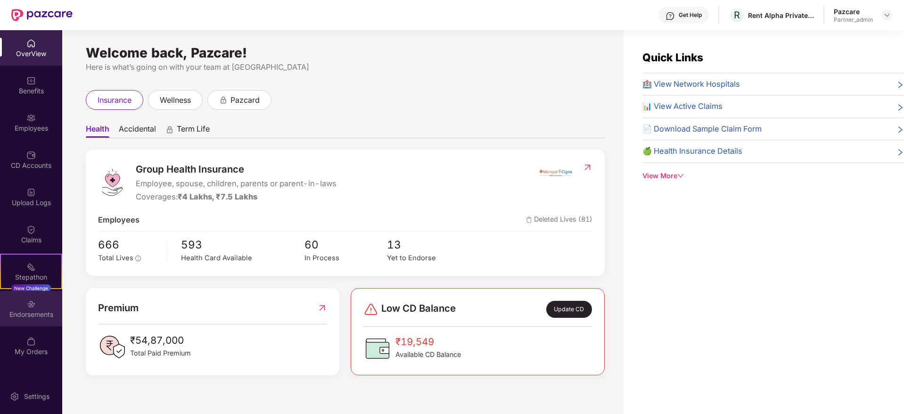
click at [16, 316] on div "Endorsements" at bounding box center [31, 314] width 62 height 9
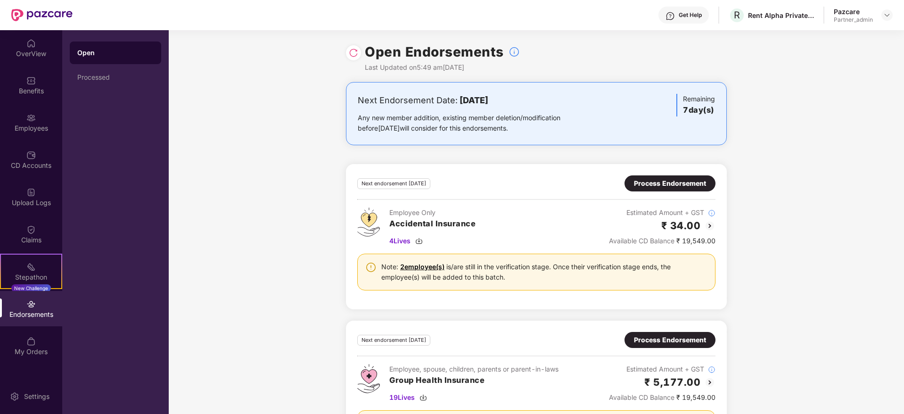
scroll to position [63, 0]
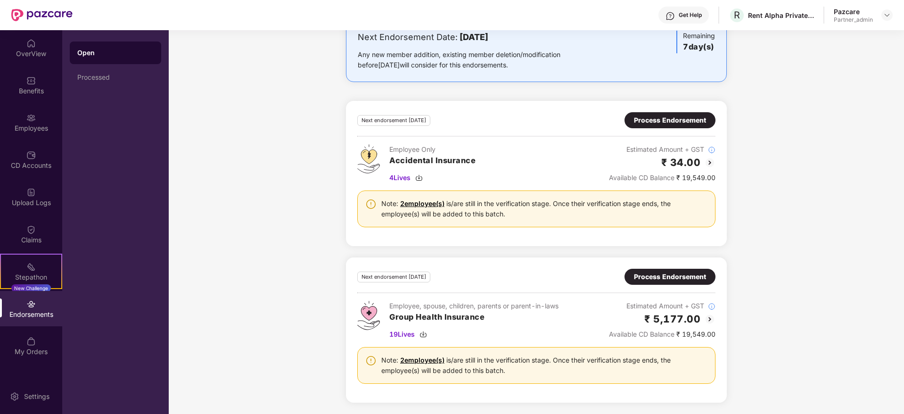
click at [643, 272] on div "Process Endorsement" at bounding box center [670, 277] width 72 height 10
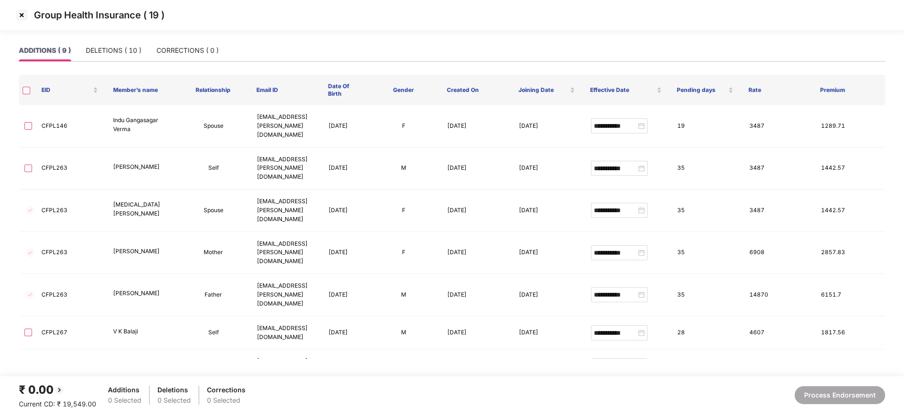
click at [25, 13] on img at bounding box center [21, 15] width 15 height 15
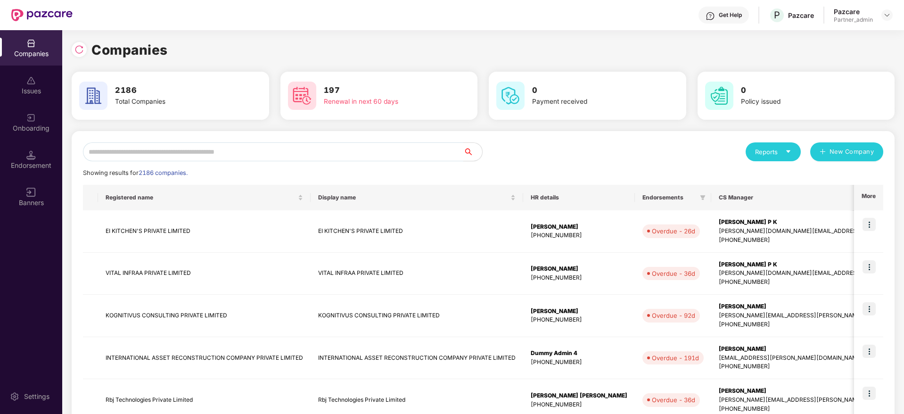
click at [132, 150] on input "text" at bounding box center [273, 151] width 380 height 19
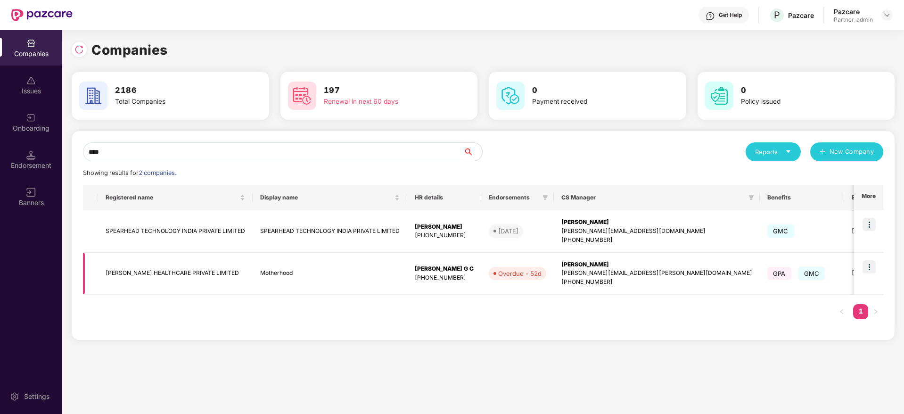
type input "****"
click at [870, 265] on img at bounding box center [869, 266] width 13 height 13
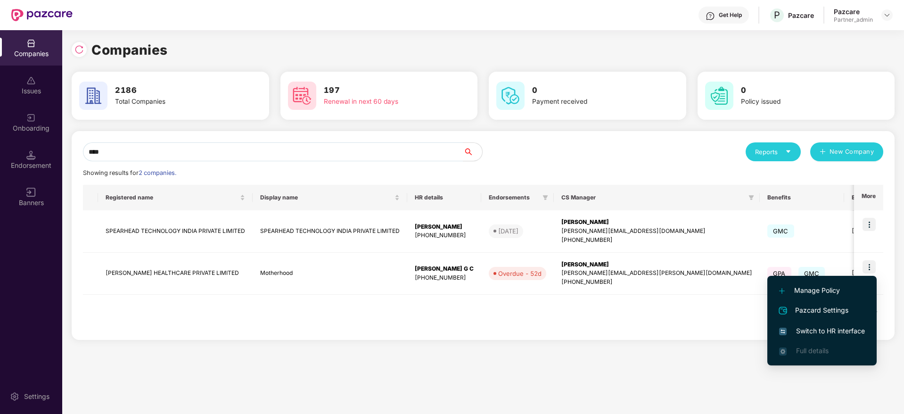
click at [836, 327] on span "Switch to HR interface" at bounding box center [822, 331] width 86 height 10
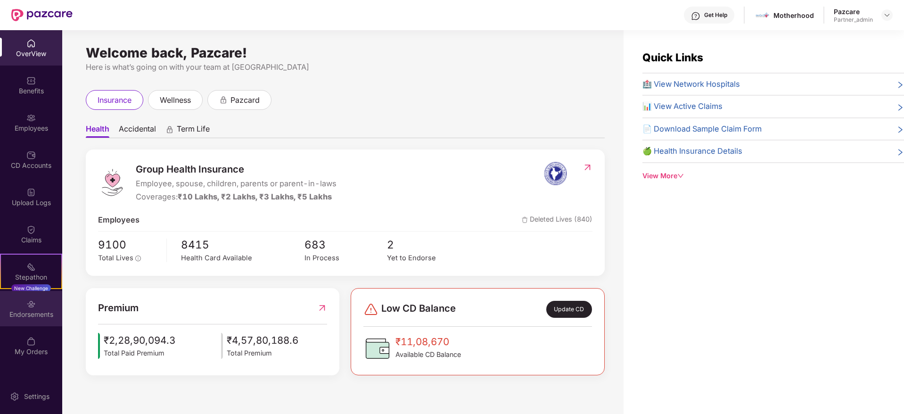
click at [39, 312] on div "Endorsements" at bounding box center [31, 314] width 62 height 9
